Goal: Task Accomplishment & Management: Complete application form

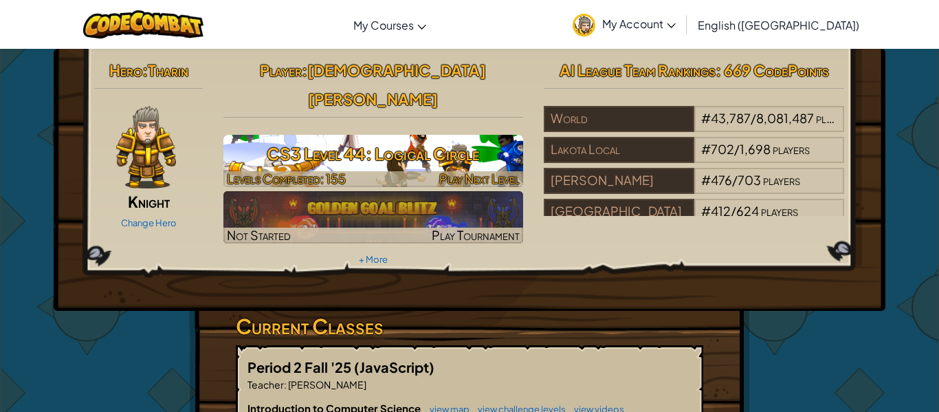
click at [450, 171] on span "Play Next Level" at bounding box center [479, 179] width 80 height 16
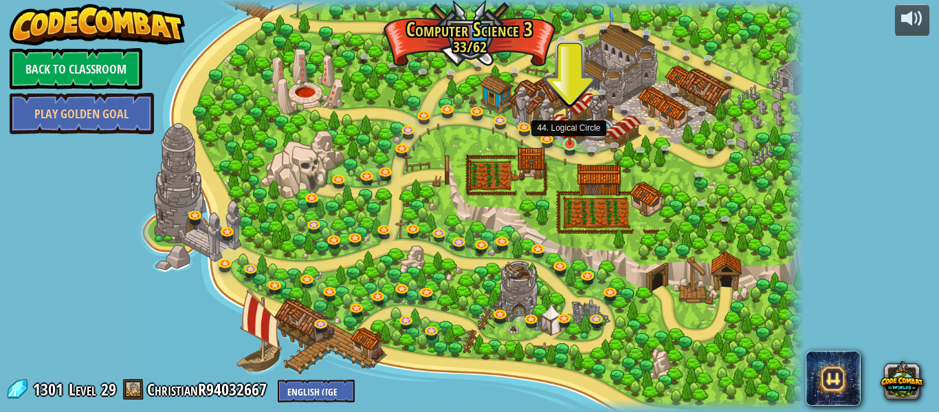
click at [573, 141] on img at bounding box center [570, 127] width 16 height 36
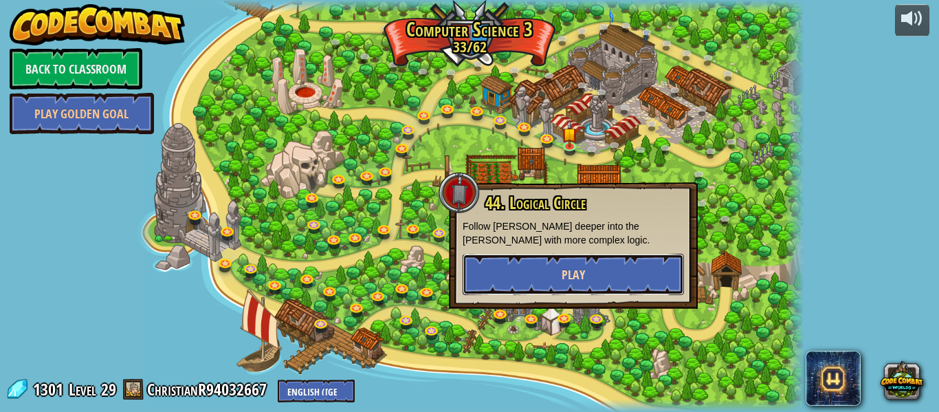
click at [543, 260] on button "Play" at bounding box center [573, 274] width 221 height 41
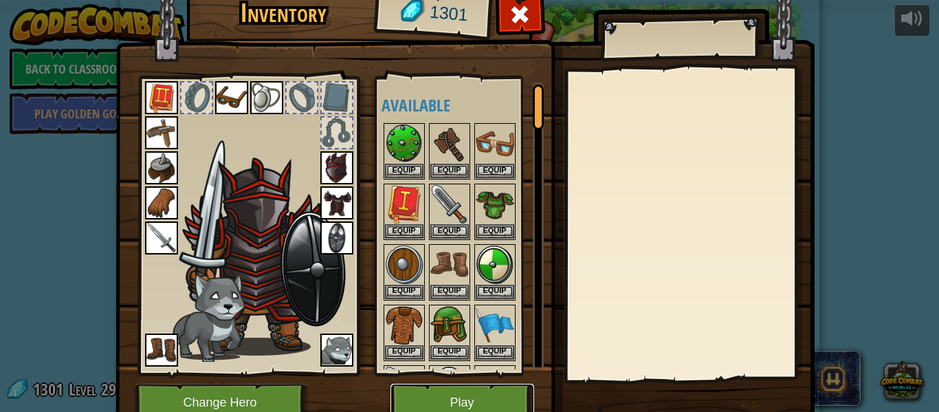
click at [455, 400] on button "Play" at bounding box center [463, 403] width 144 height 38
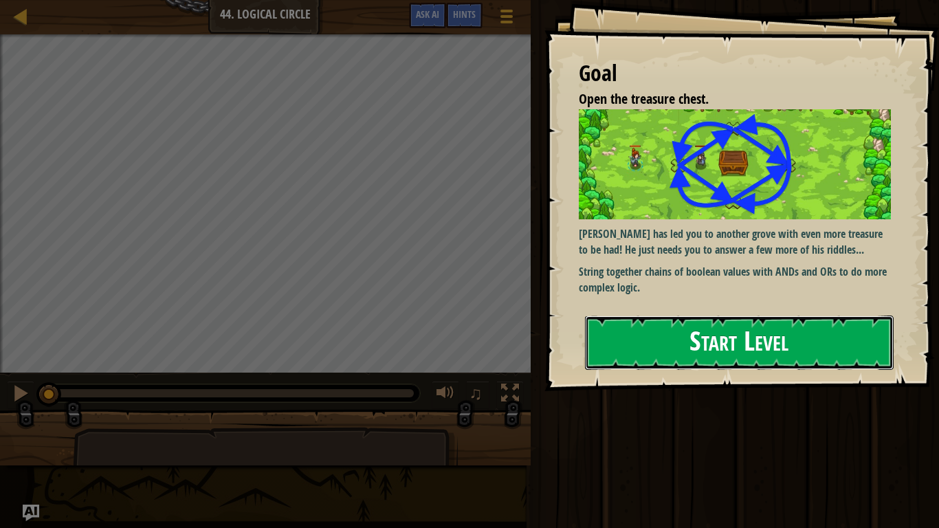
click at [749, 360] on button "Start Level" at bounding box center [739, 343] width 309 height 54
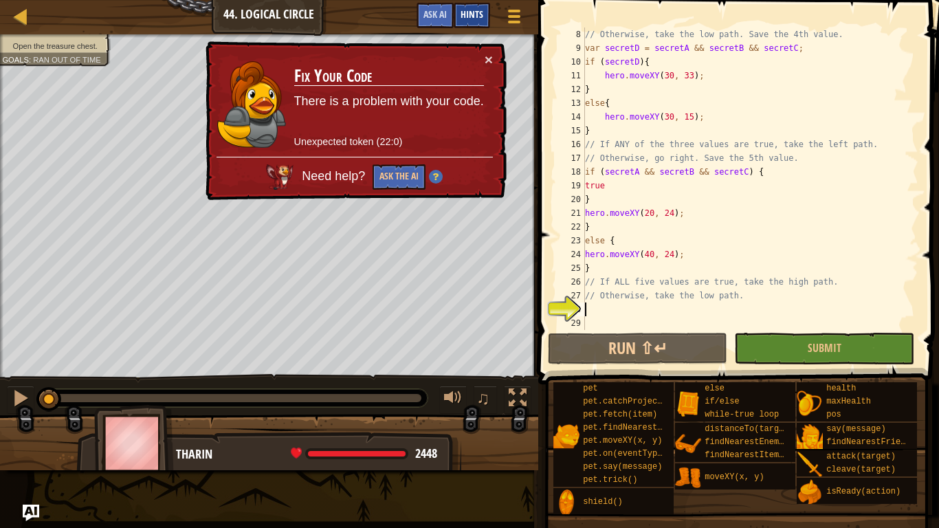
scroll to position [96, 0]
click at [437, 10] on span "Ask AI" at bounding box center [435, 14] width 23 height 13
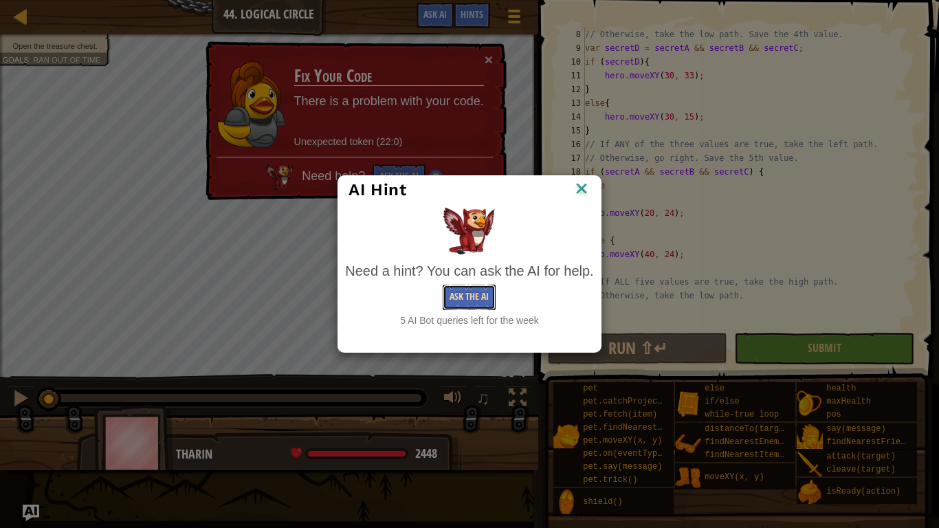
click at [473, 296] on button "Ask the AI" at bounding box center [469, 297] width 53 height 25
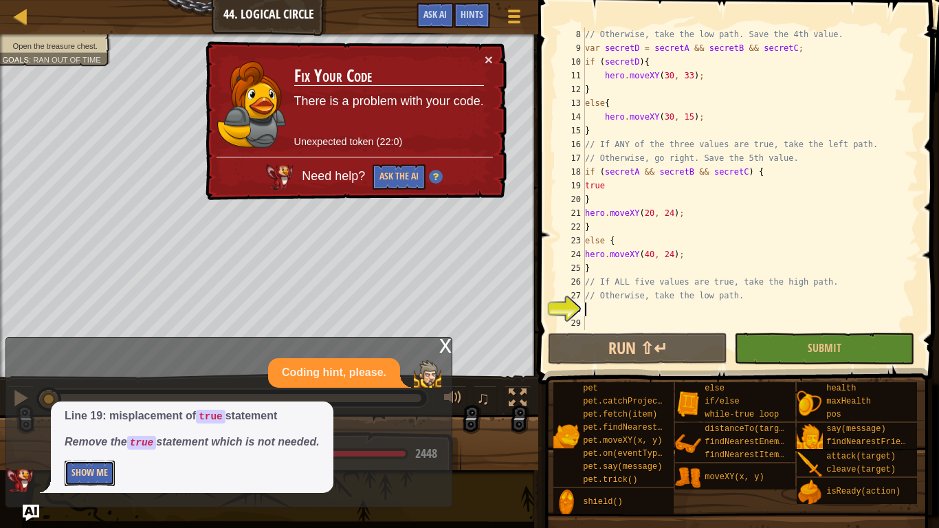
click at [99, 411] on button "Show Me" at bounding box center [90, 473] width 50 height 25
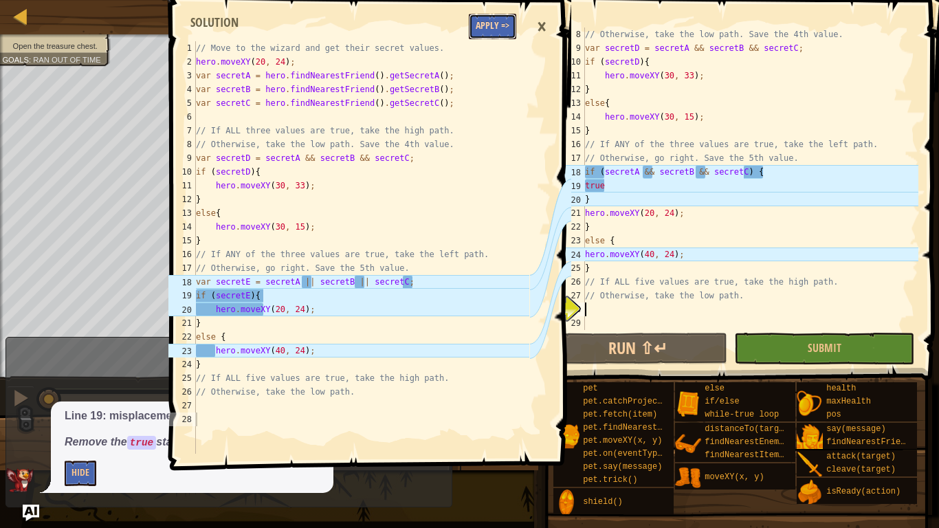
click at [500, 21] on button "Apply =>" at bounding box center [492, 26] width 47 height 25
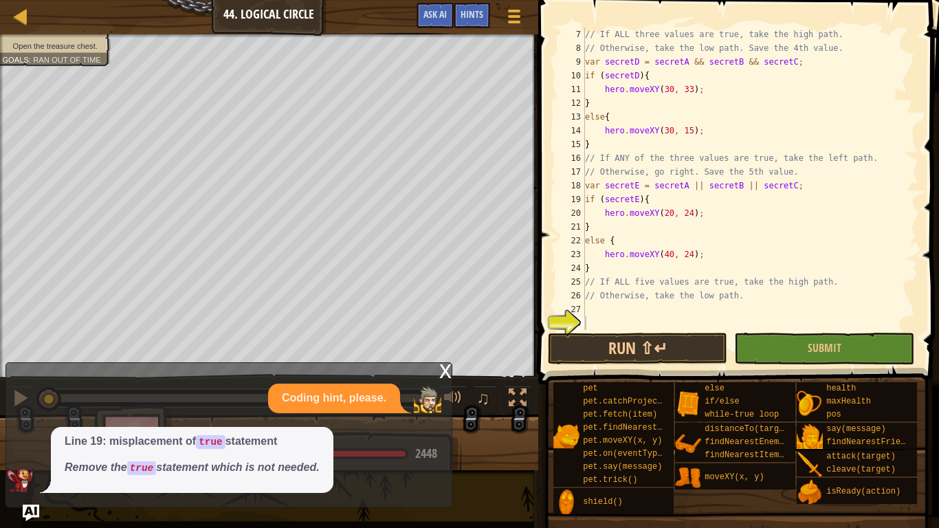
scroll to position [83, 0]
click at [814, 343] on span "Submit" at bounding box center [825, 347] width 34 height 15
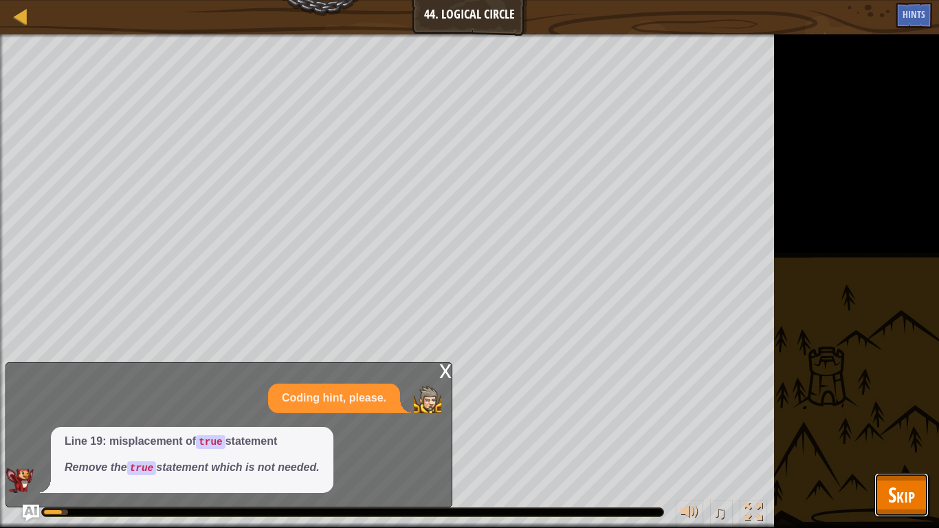
click at [906, 411] on span "Skip" at bounding box center [901, 495] width 27 height 28
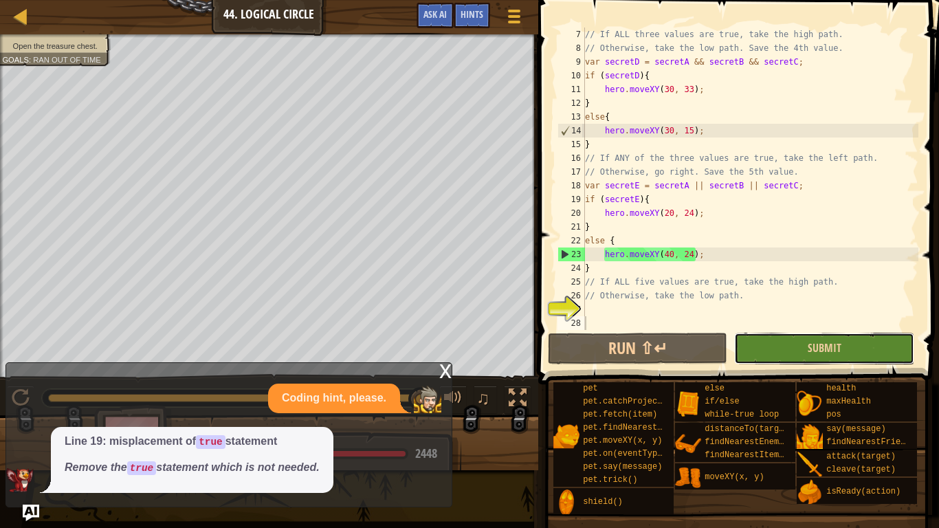
click at [820, 338] on button "Submit" at bounding box center [823, 349] width 179 height 32
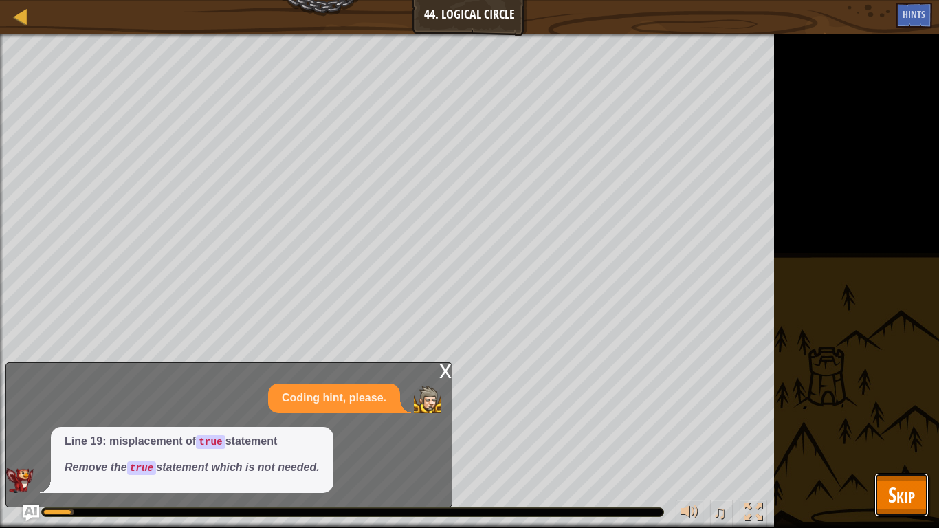
click at [901, 411] on span "Skip" at bounding box center [901, 495] width 27 height 28
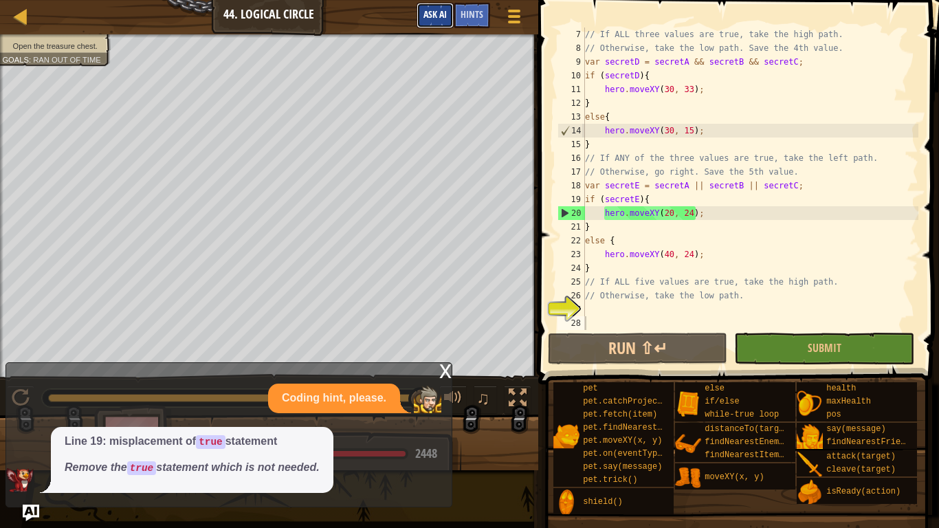
click at [424, 18] on span "Ask AI" at bounding box center [435, 14] width 23 height 13
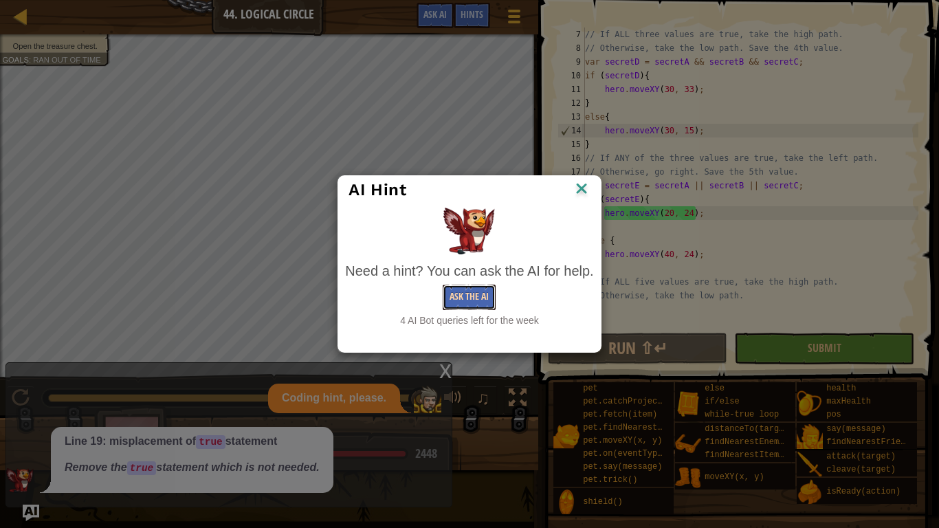
click at [474, 301] on button "Ask the AI" at bounding box center [469, 297] width 53 height 25
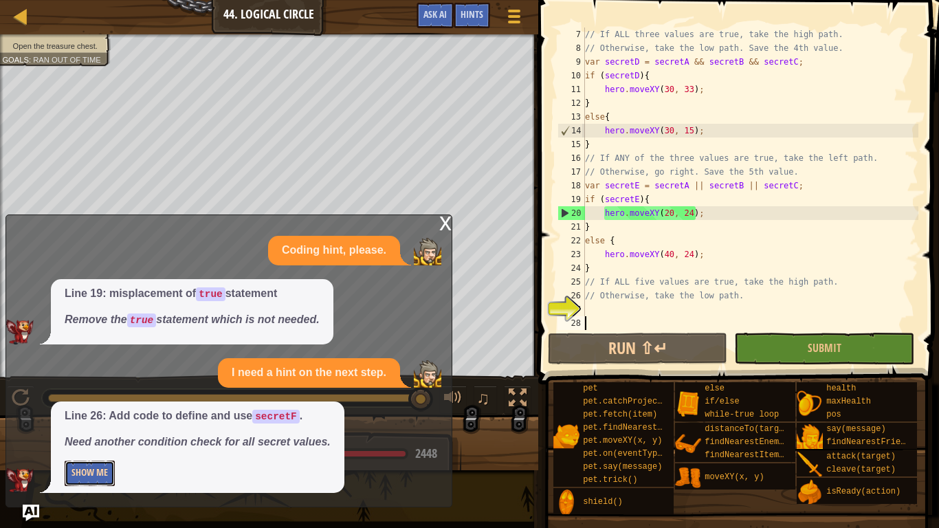
click at [108, 411] on button "Show Me" at bounding box center [90, 473] width 50 height 25
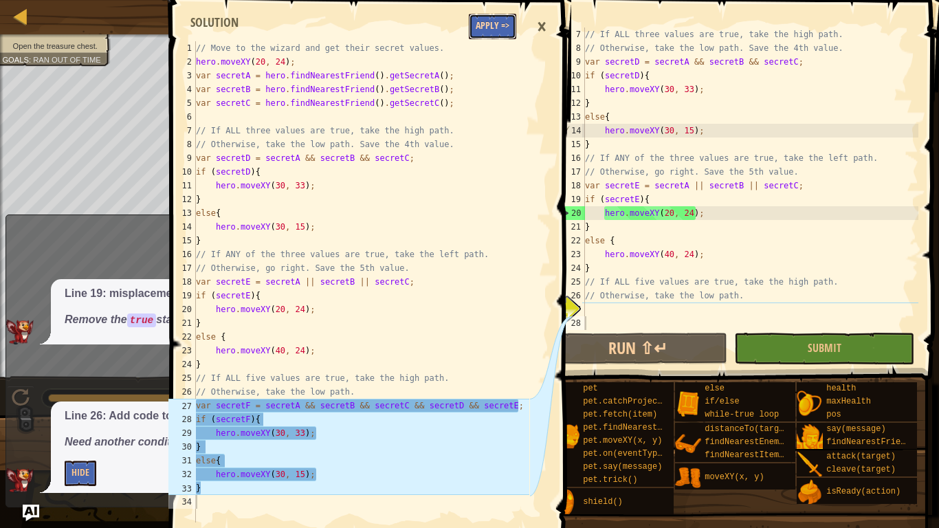
click at [490, 34] on button "Apply =>" at bounding box center [492, 26] width 47 height 25
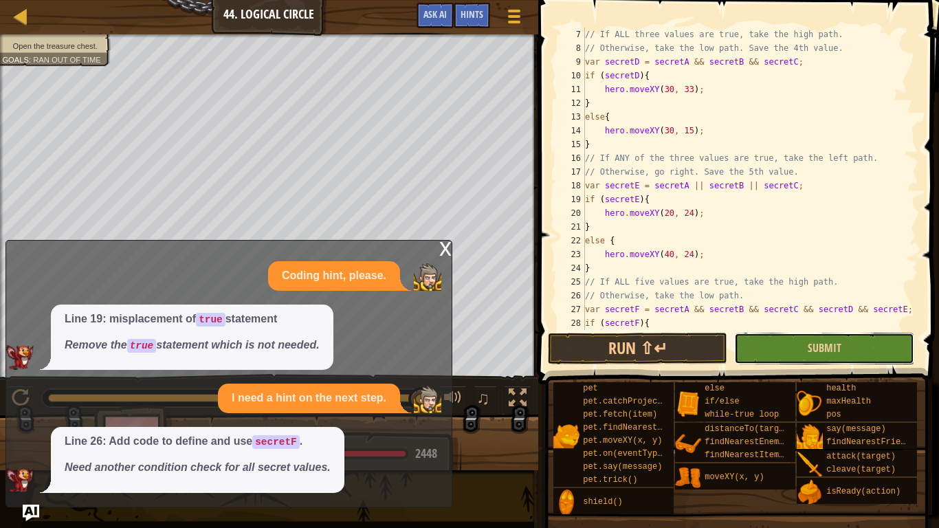
click at [803, 339] on button "Submit" at bounding box center [823, 349] width 179 height 32
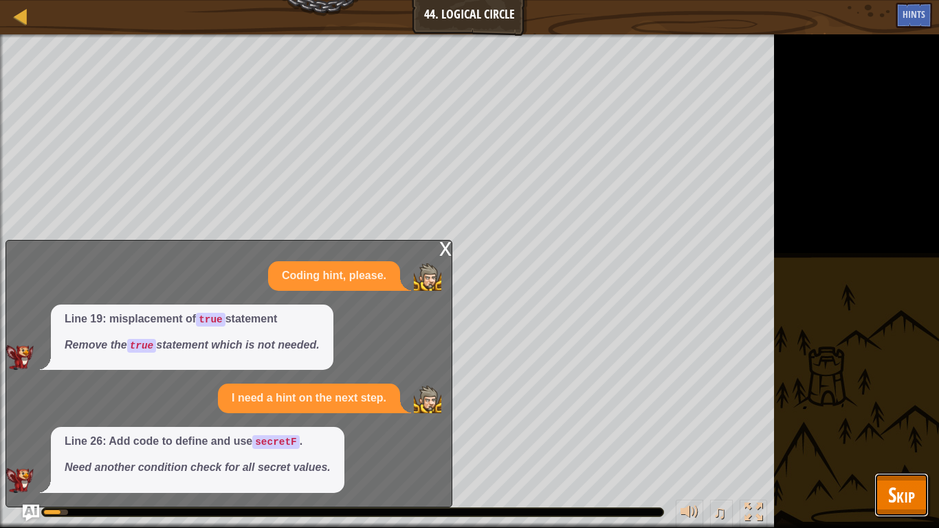
click at [890, 411] on span "Skip" at bounding box center [901, 495] width 27 height 28
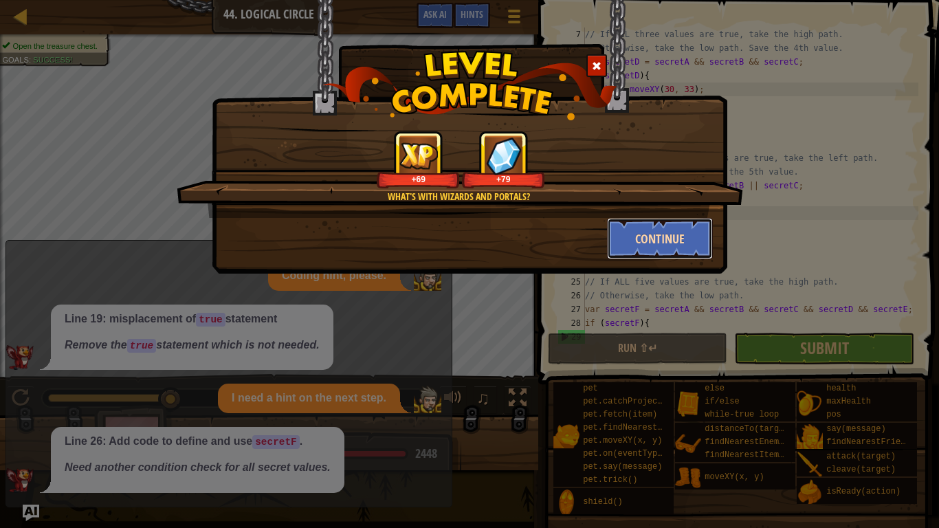
click at [657, 235] on button "Continue" at bounding box center [660, 238] width 107 height 41
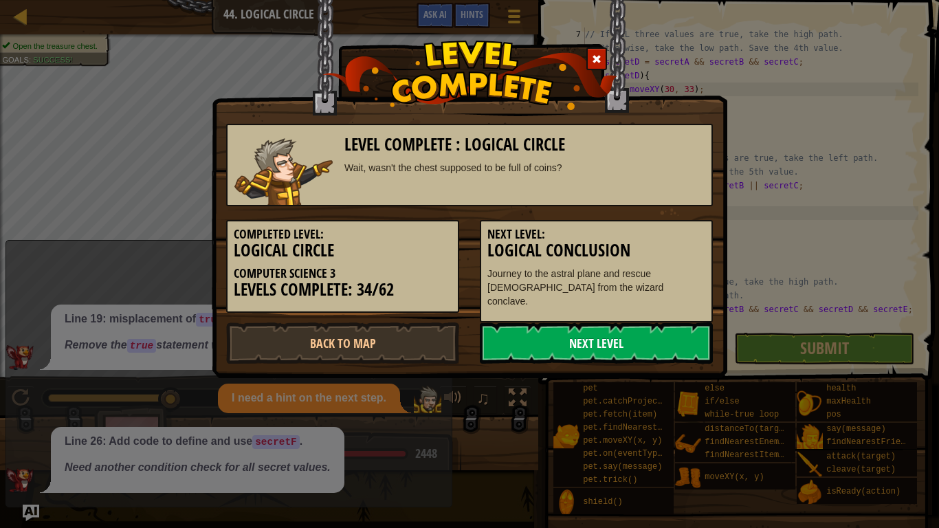
click at [602, 329] on link "Next Level" at bounding box center [596, 342] width 233 height 41
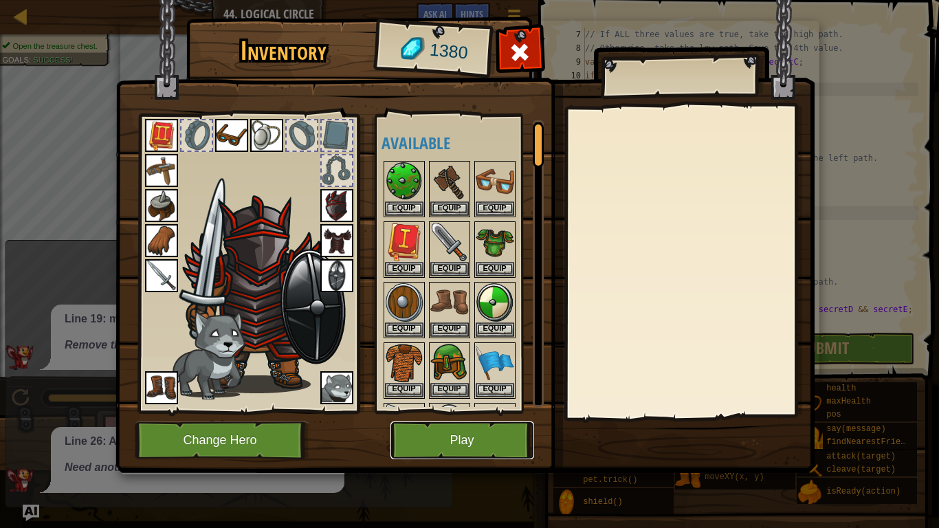
click at [452, 411] on button "Play" at bounding box center [463, 441] width 144 height 38
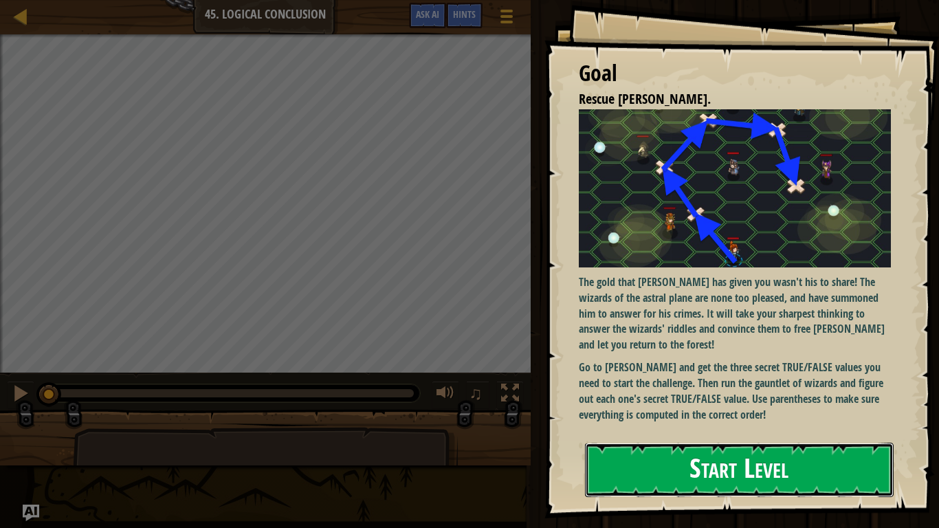
click at [676, 411] on button "Start Level" at bounding box center [739, 470] width 309 height 54
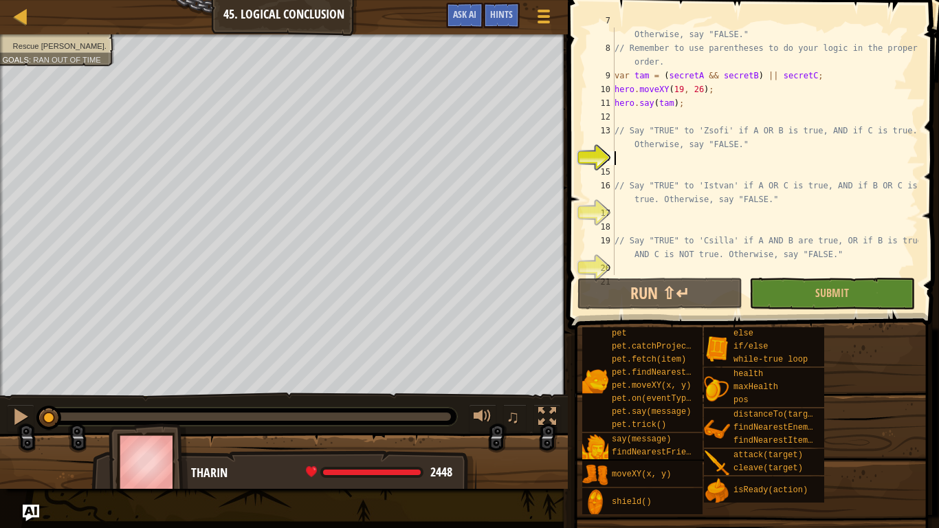
scroll to position [96, 0]
click at [719, 166] on div "// Say "TRUE" to 'Tamas' if A AND B are true, OR if C is true. Otherwise, say "…" at bounding box center [765, 158] width 307 height 289
click at [720, 155] on div "// Say "TRUE" to 'Tamas' if A AND B are true, OR if C is true. Otherwise, say "…" at bounding box center [765, 158] width 307 height 289
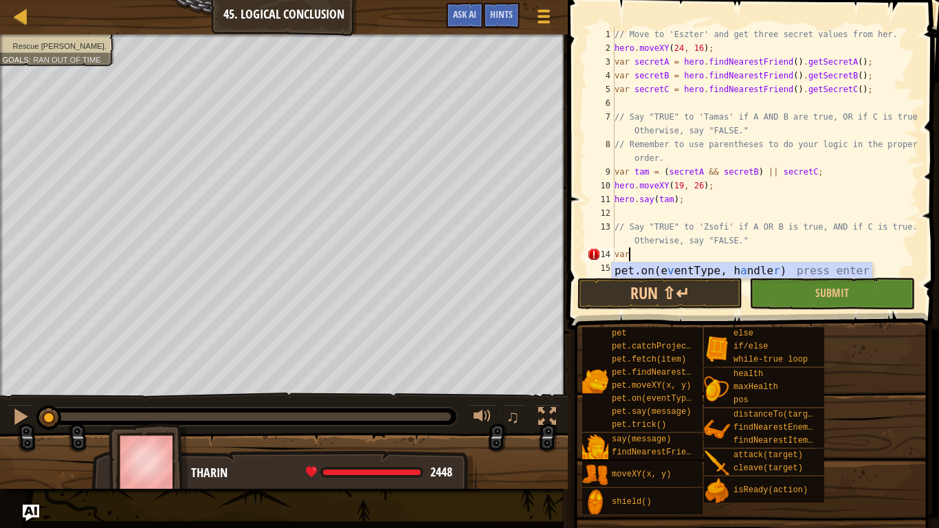
scroll to position [6, 1]
type textarea "v"
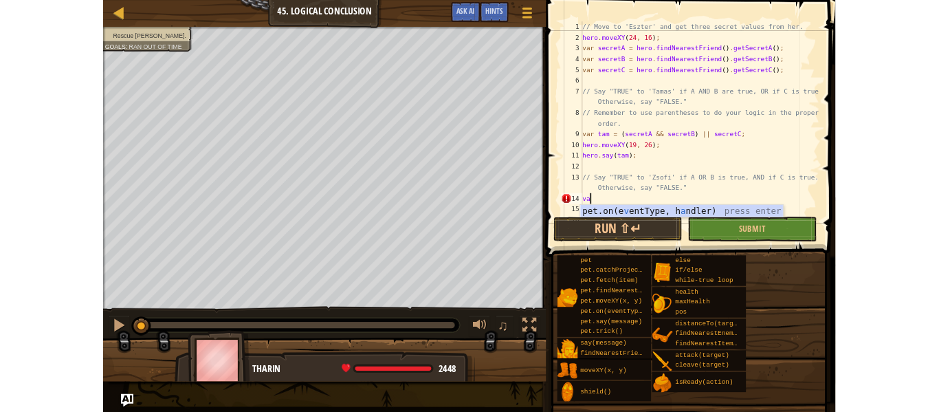
scroll to position [6, 0]
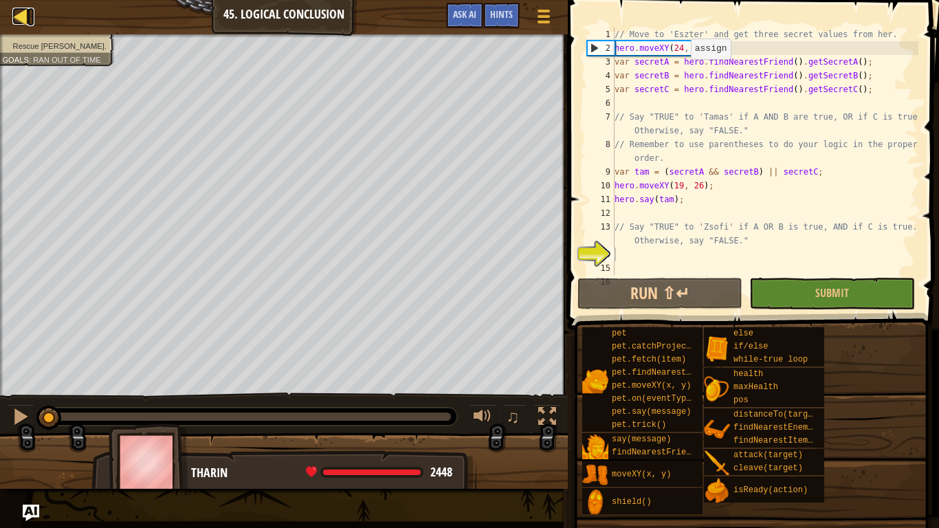
click at [23, 19] on div at bounding box center [20, 16] width 17 height 17
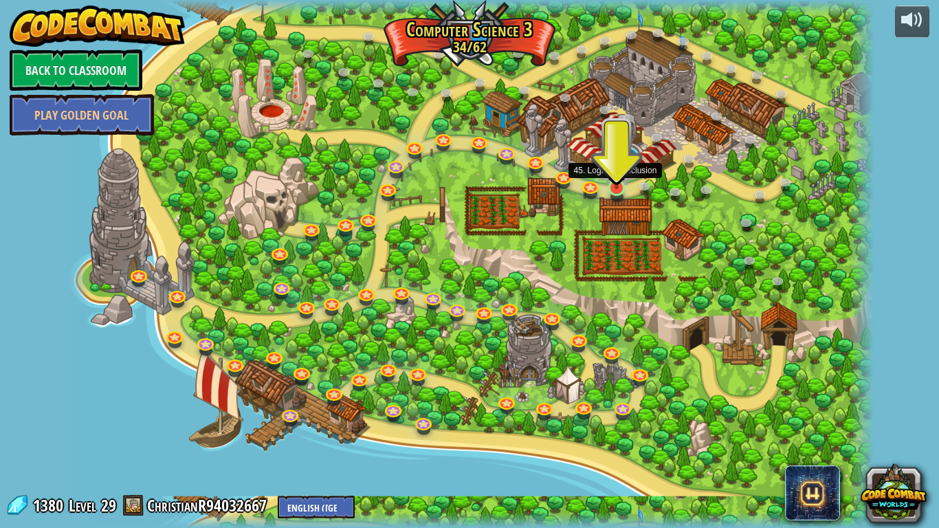
click at [615, 185] on img at bounding box center [616, 165] width 21 height 47
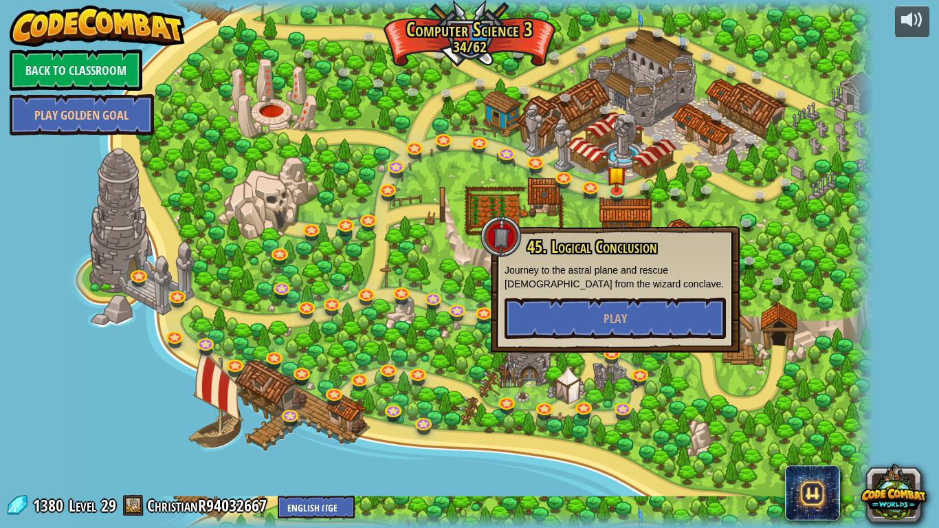
click at [675, 92] on div at bounding box center [470, 264] width 808 height 528
